Goal: Task Accomplishment & Management: Use online tool/utility

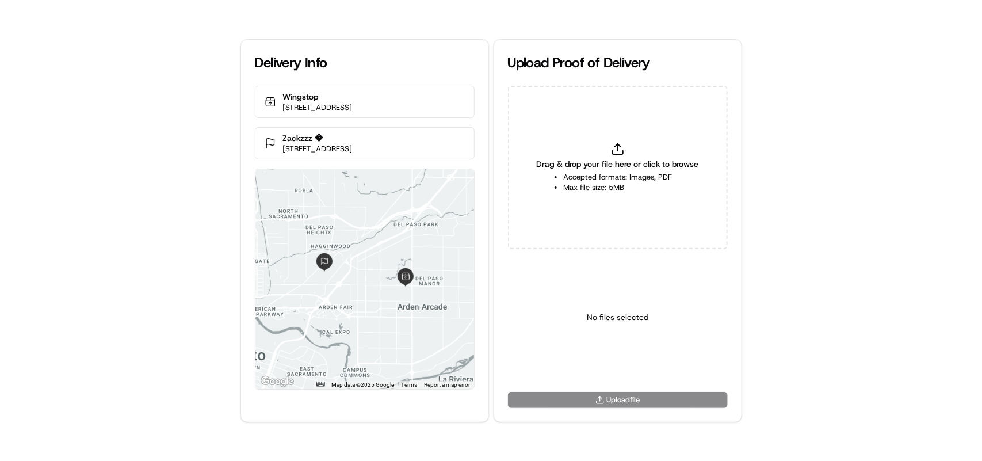
click at [616, 151] on icon at bounding box center [618, 149] width 14 height 14
type input "C:\fakepath\htoc.PNG"
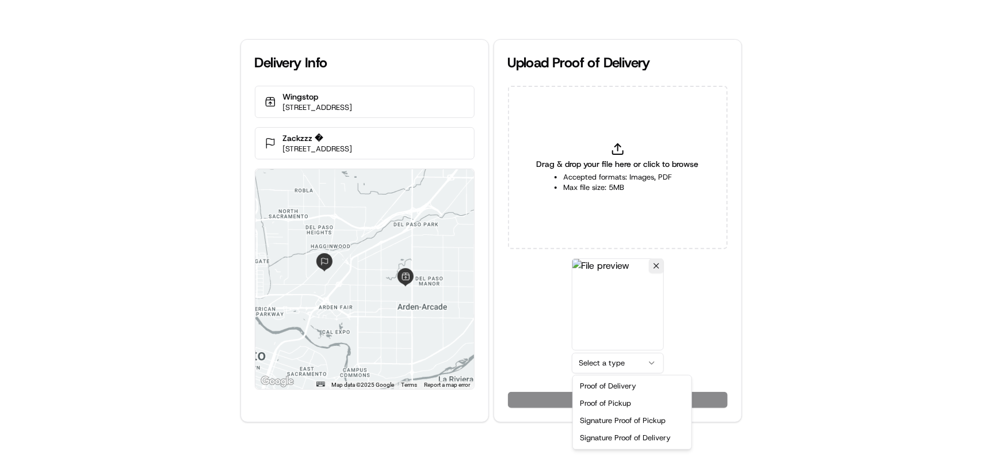
click at [602, 360] on html "Delivery Info Wingstop 3308 El Camino Ave, Sacramento, CA 95821, USA Zackzzz � …" at bounding box center [491, 230] width 982 height 461
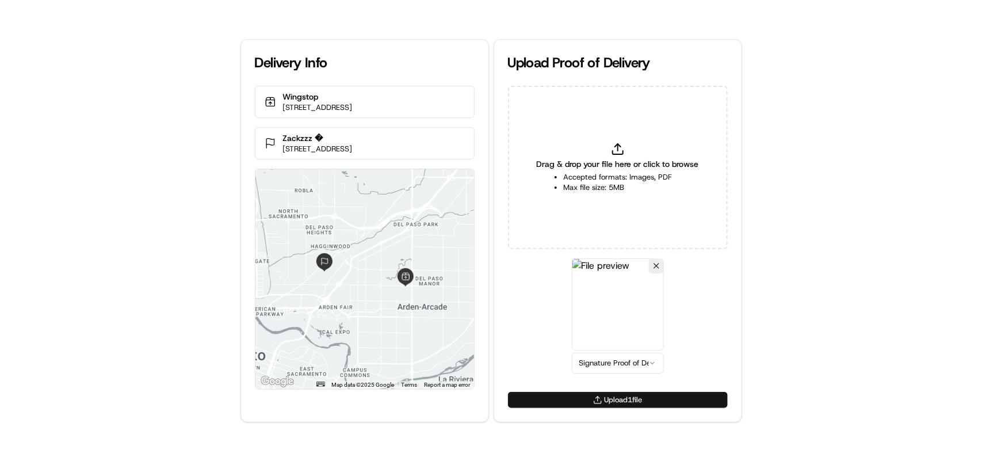
click at [613, 400] on button "Upload 1 file" at bounding box center [618, 400] width 220 height 16
